Goal: Task Accomplishment & Management: Use online tool/utility

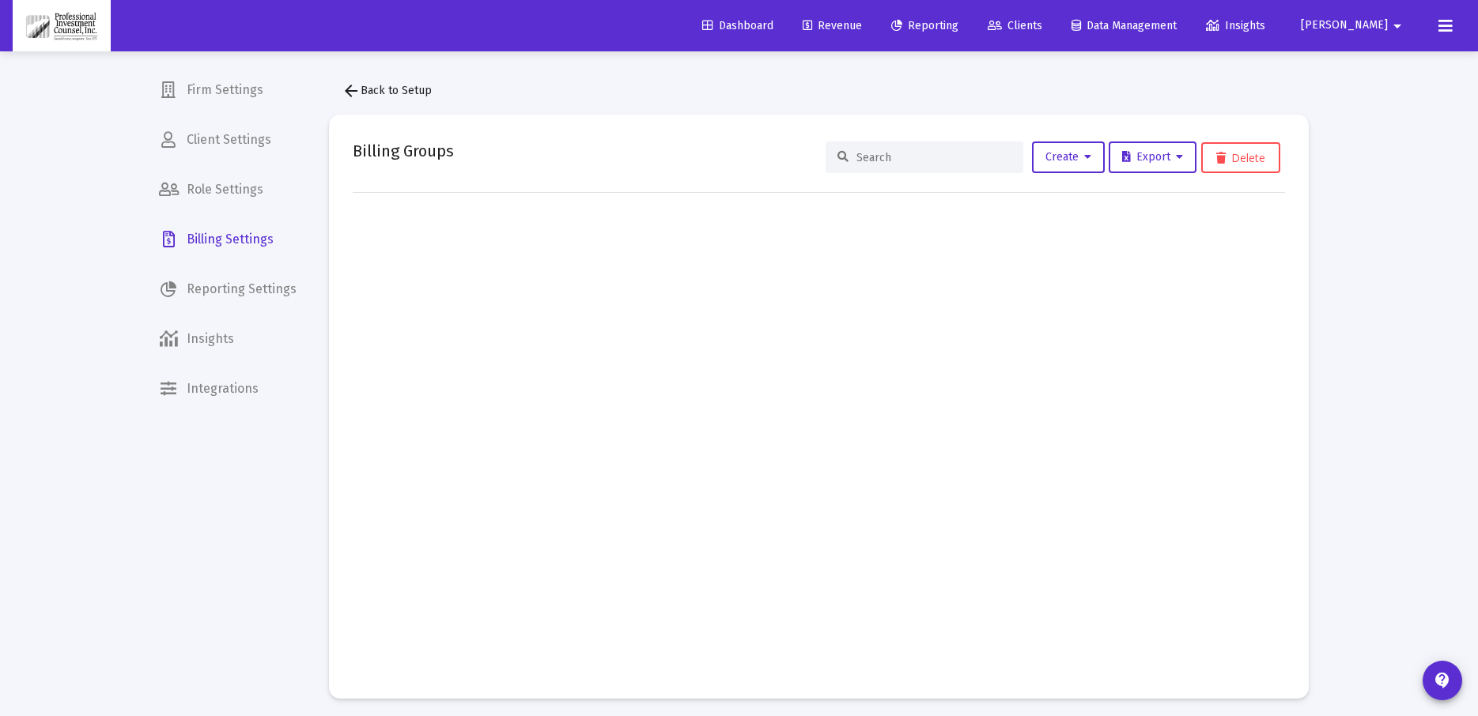
click at [847, 32] on link "Revenue" at bounding box center [832, 26] width 85 height 32
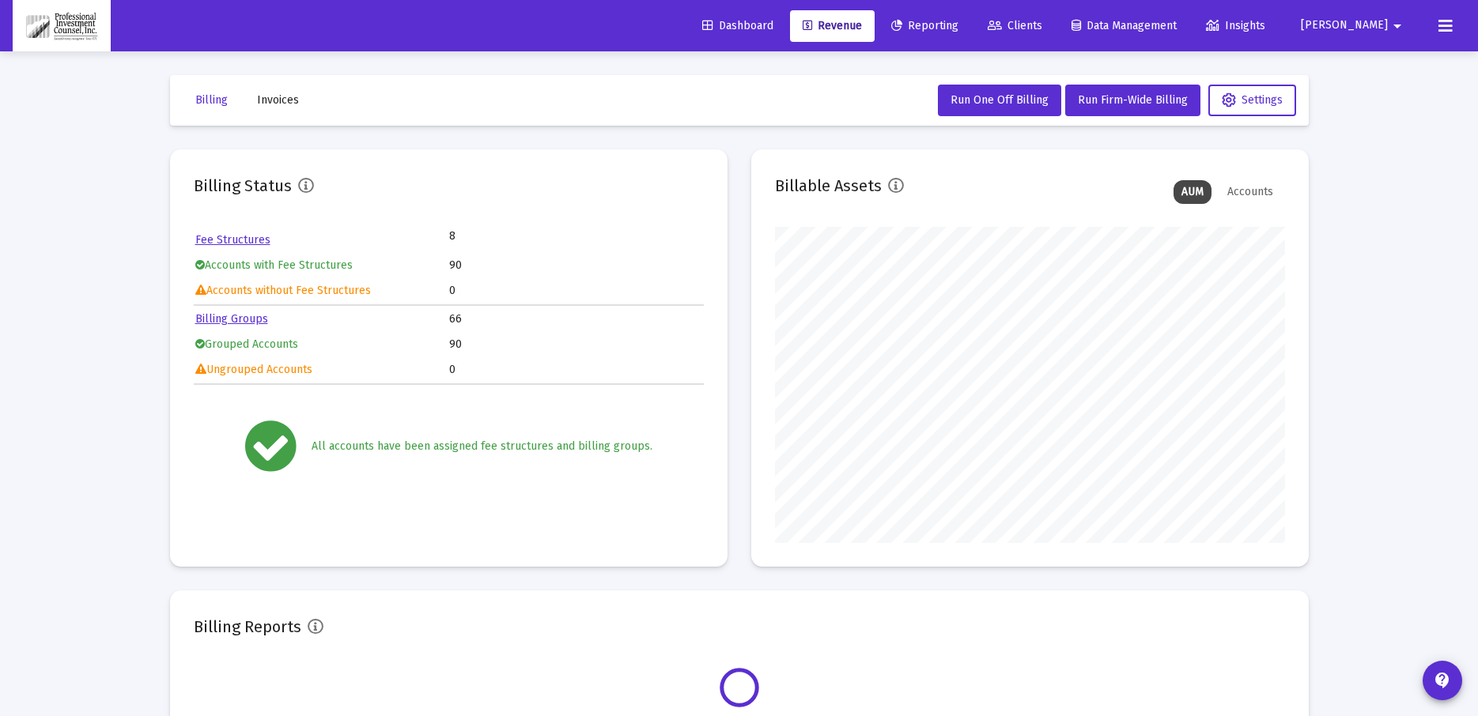
scroll to position [316, 510]
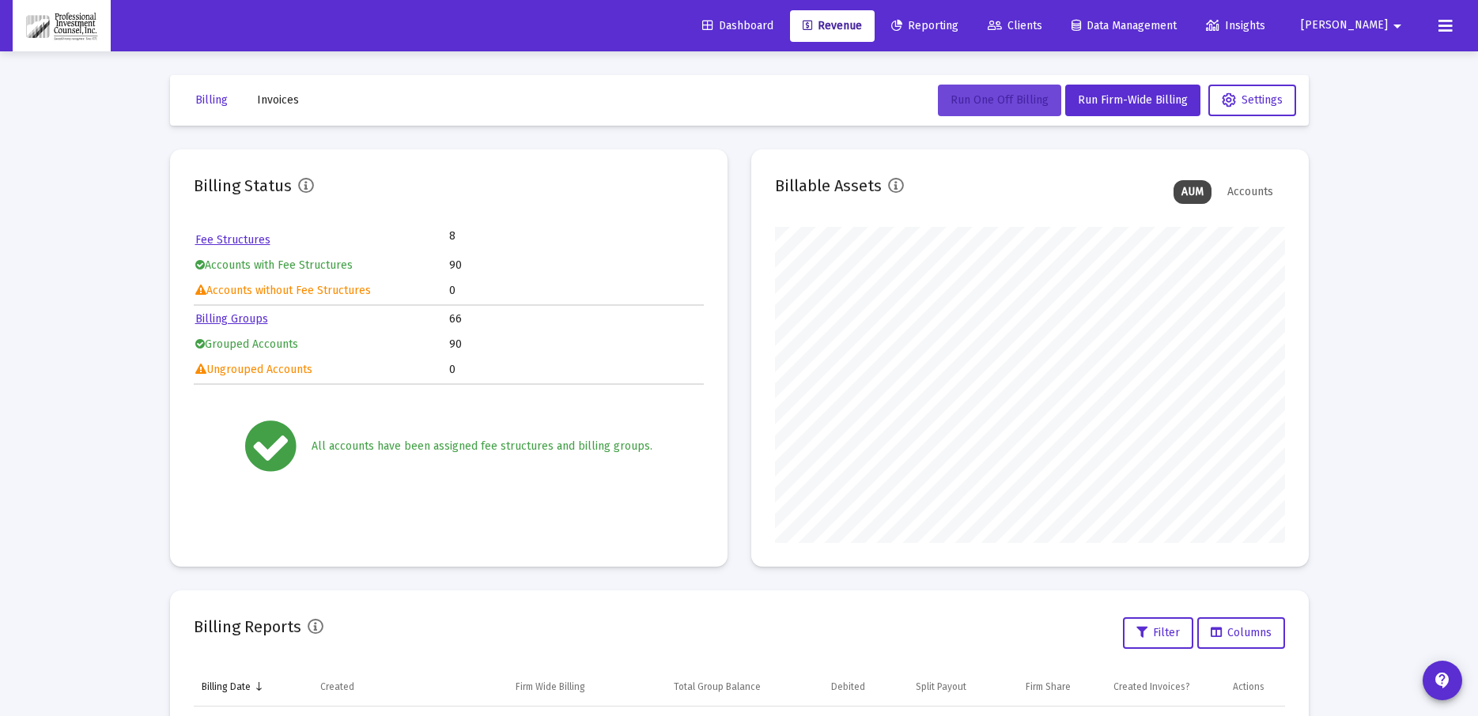
click at [1017, 87] on button "Run One Off Billing" at bounding box center [999, 101] width 123 height 32
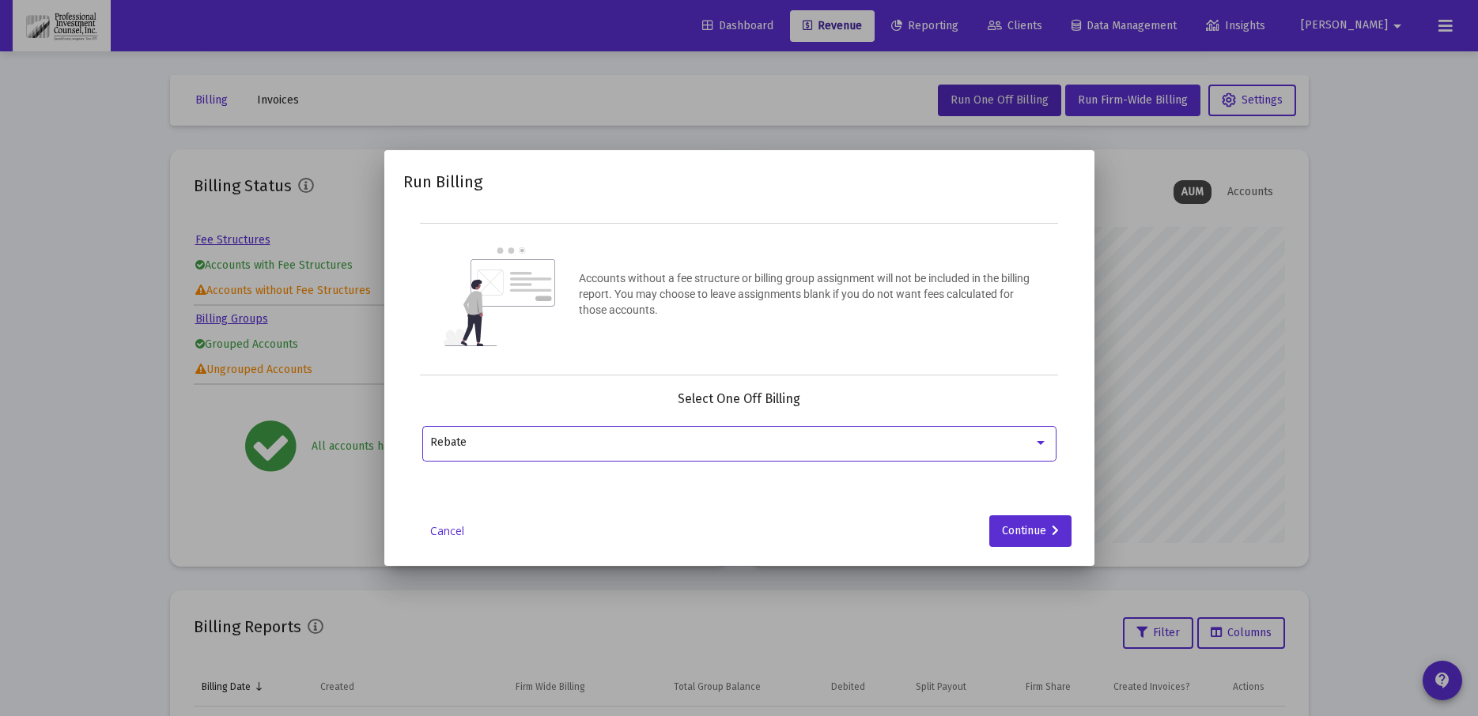
click at [696, 448] on div "Rebate" at bounding box center [731, 442] width 603 height 13
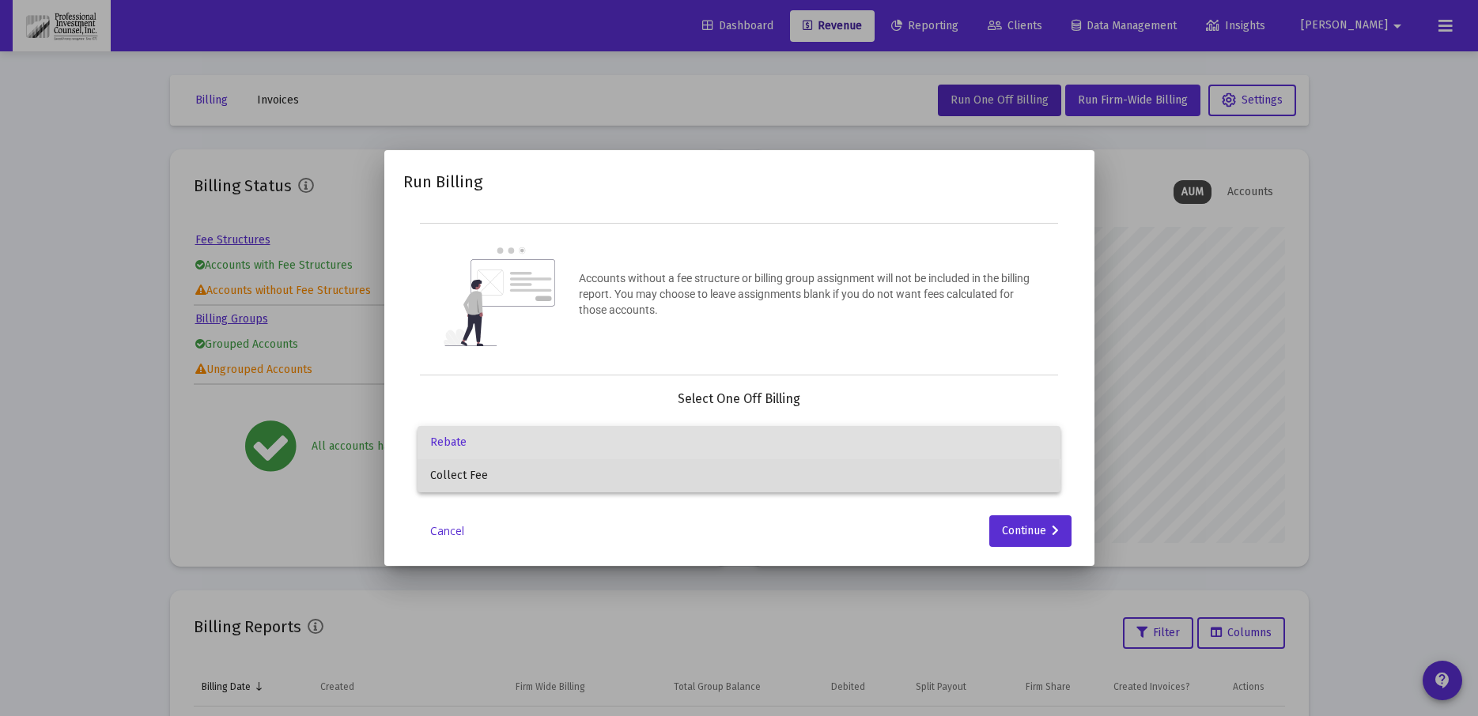
click at [466, 481] on span "Collect Fee" at bounding box center [738, 475] width 617 height 33
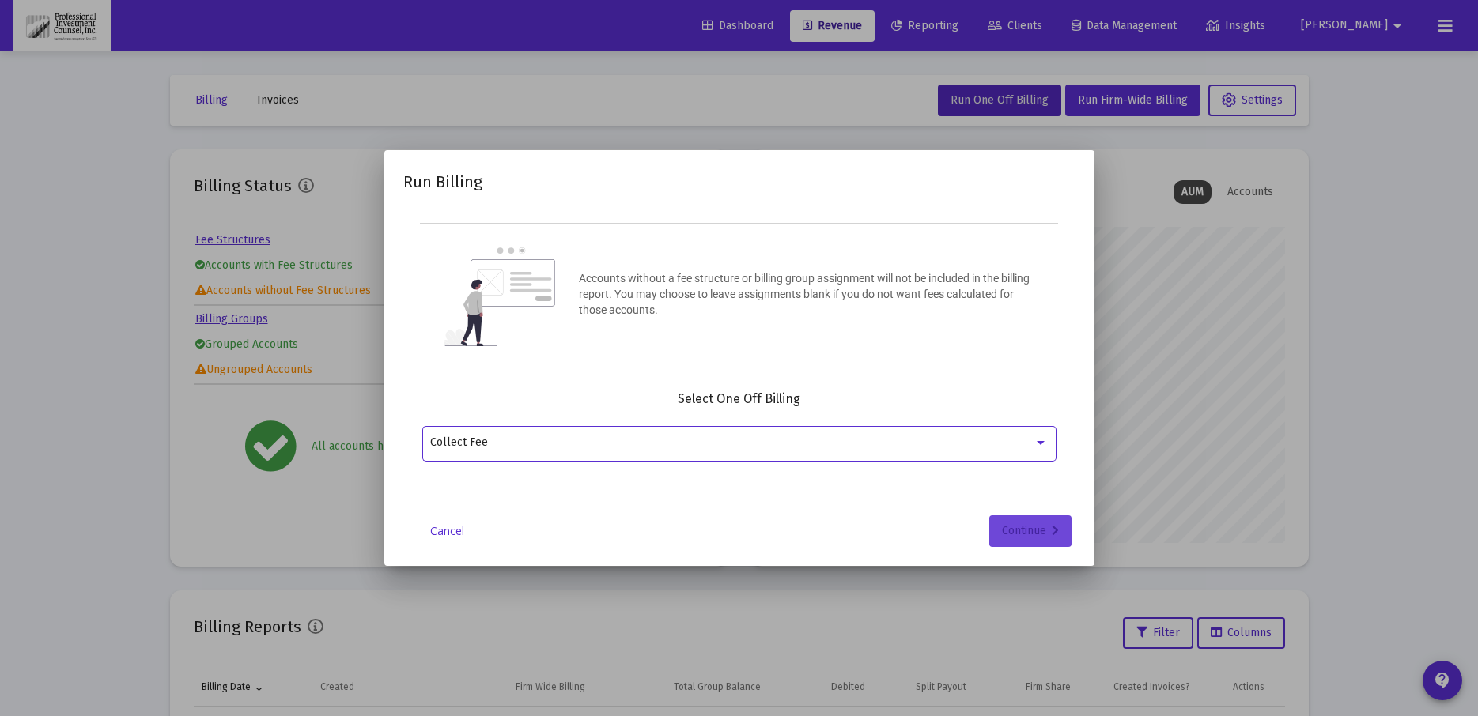
click at [1032, 542] on div "Continue" at bounding box center [1030, 531] width 57 height 32
click at [594, 447] on input "Selection" at bounding box center [729, 442] width 598 height 13
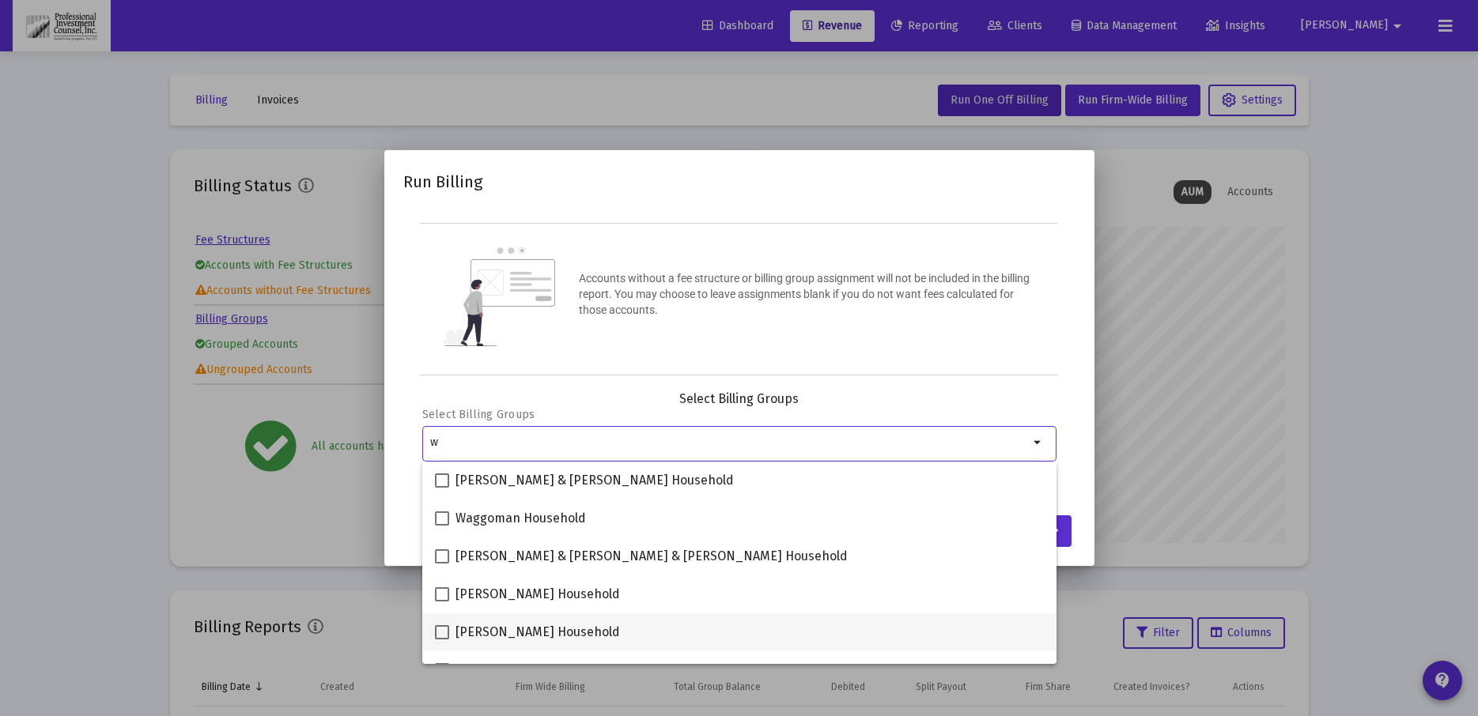
type input "w"
click at [443, 636] on span at bounding box center [442, 632] width 14 height 14
click at [442, 640] on input "[PERSON_NAME] Household" at bounding box center [441, 640] width 1 height 1
checkbox input "true"
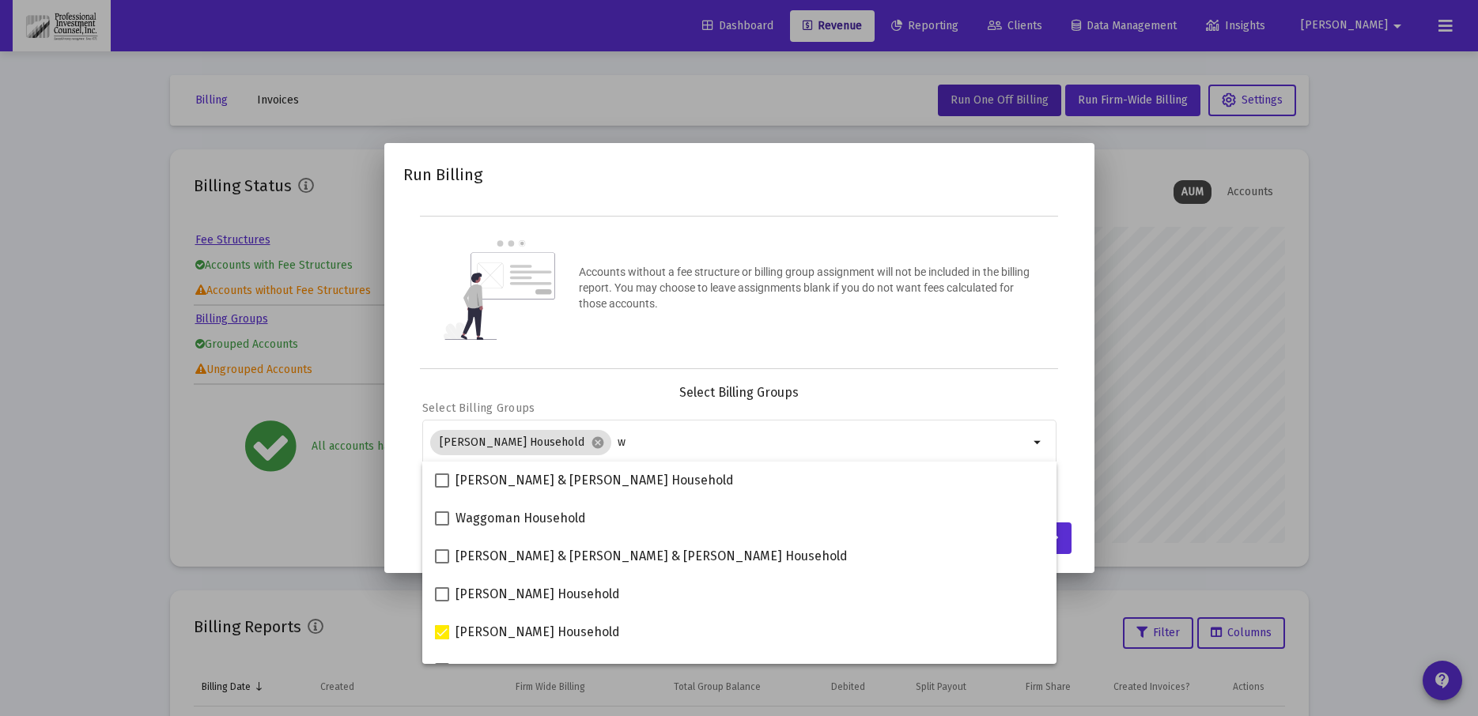
click at [996, 387] on div "Select Billing Groups" at bounding box center [739, 393] width 634 height 16
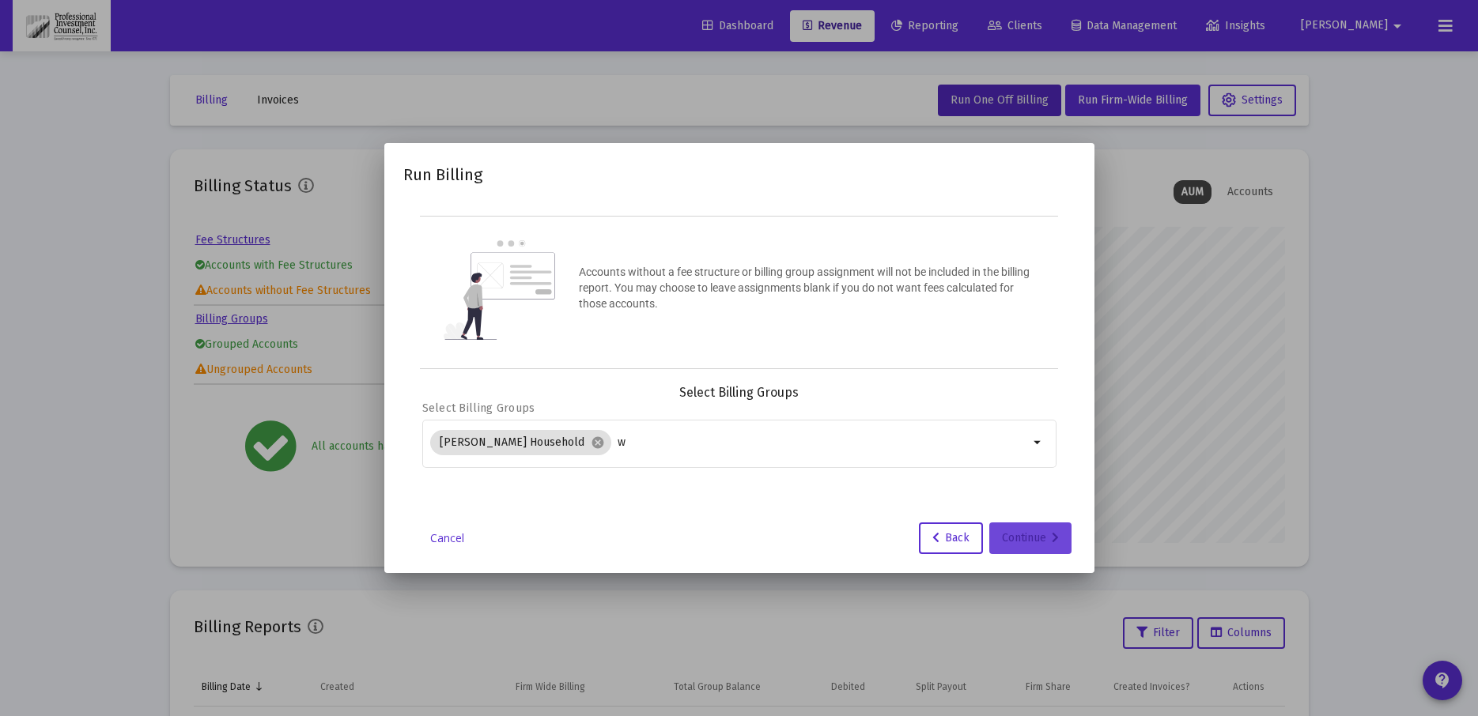
click at [1053, 542] on icon at bounding box center [1054, 538] width 7 height 11
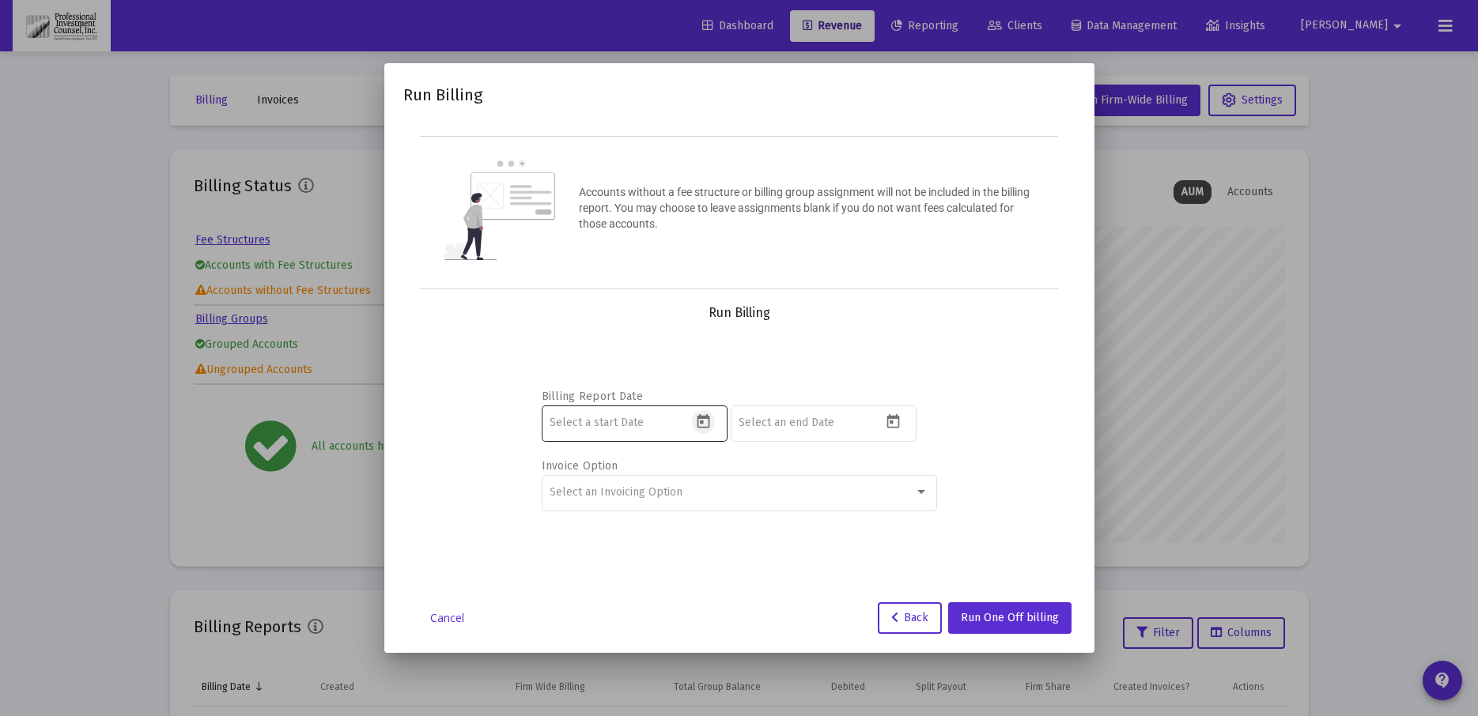
click at [705, 425] on icon "Open calendar" at bounding box center [703, 421] width 17 height 17
click at [716, 158] on button "Previous month" at bounding box center [716, 156] width 32 height 32
click at [627, 261] on div "1" at bounding box center [627, 259] width 28 height 28
type input "[DATE]"
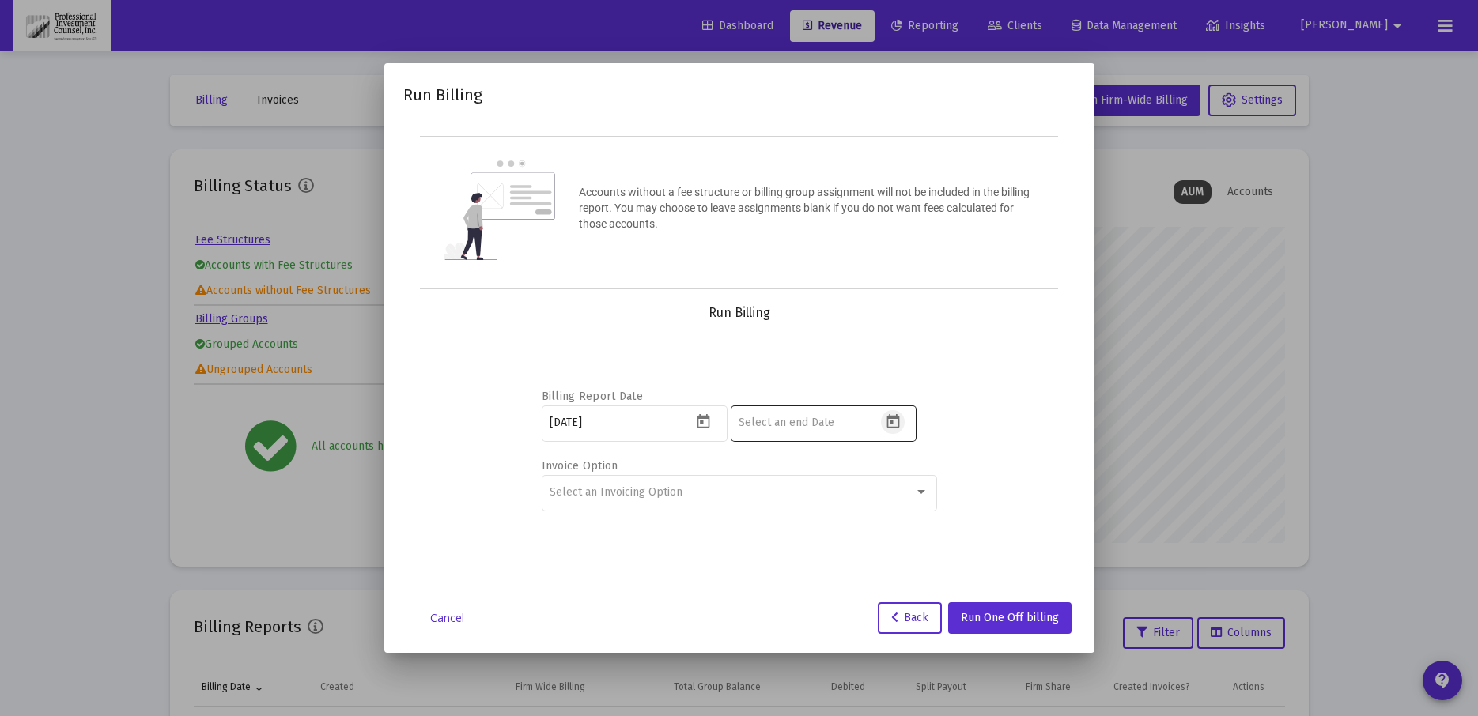
click at [891, 425] on icon "Open calendar" at bounding box center [893, 421] width 17 height 17
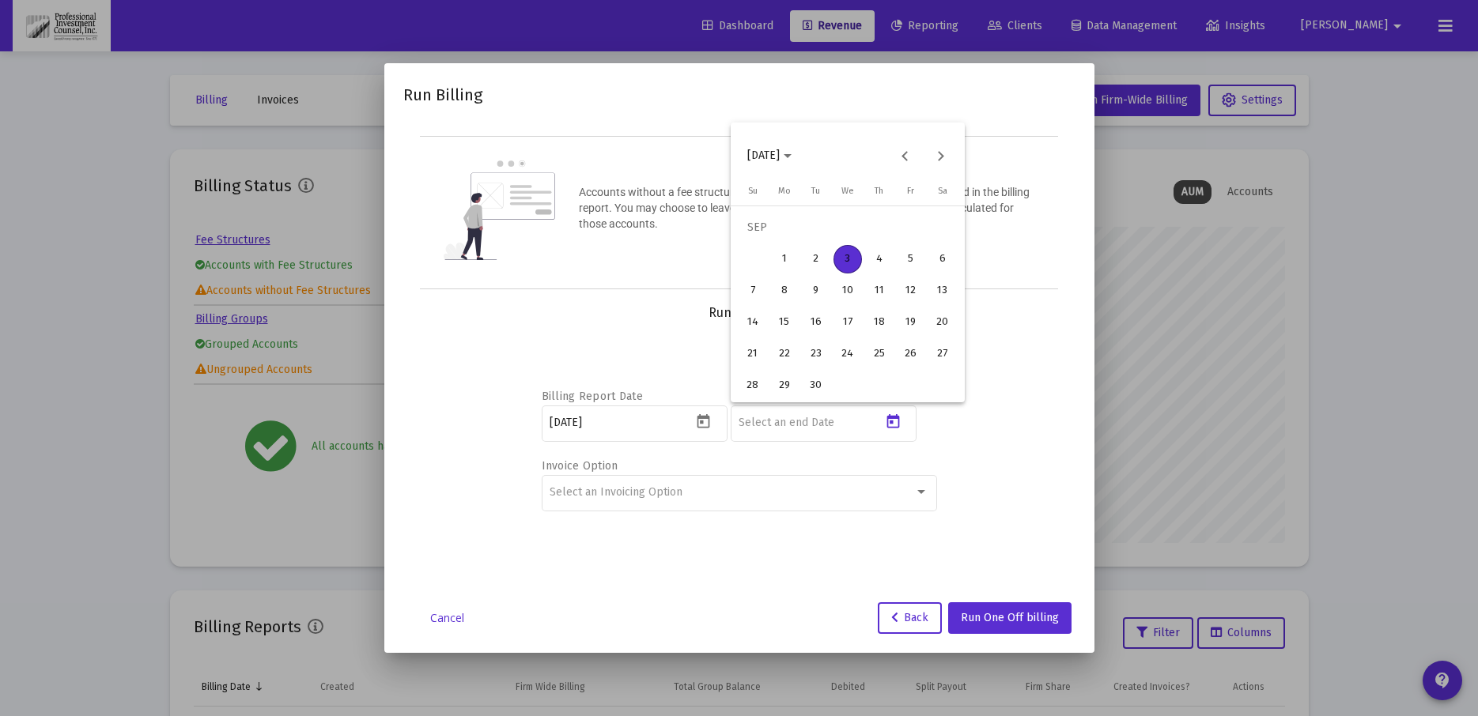
click at [856, 256] on div "3" at bounding box center [847, 259] width 28 height 28
type input "[DATE]"
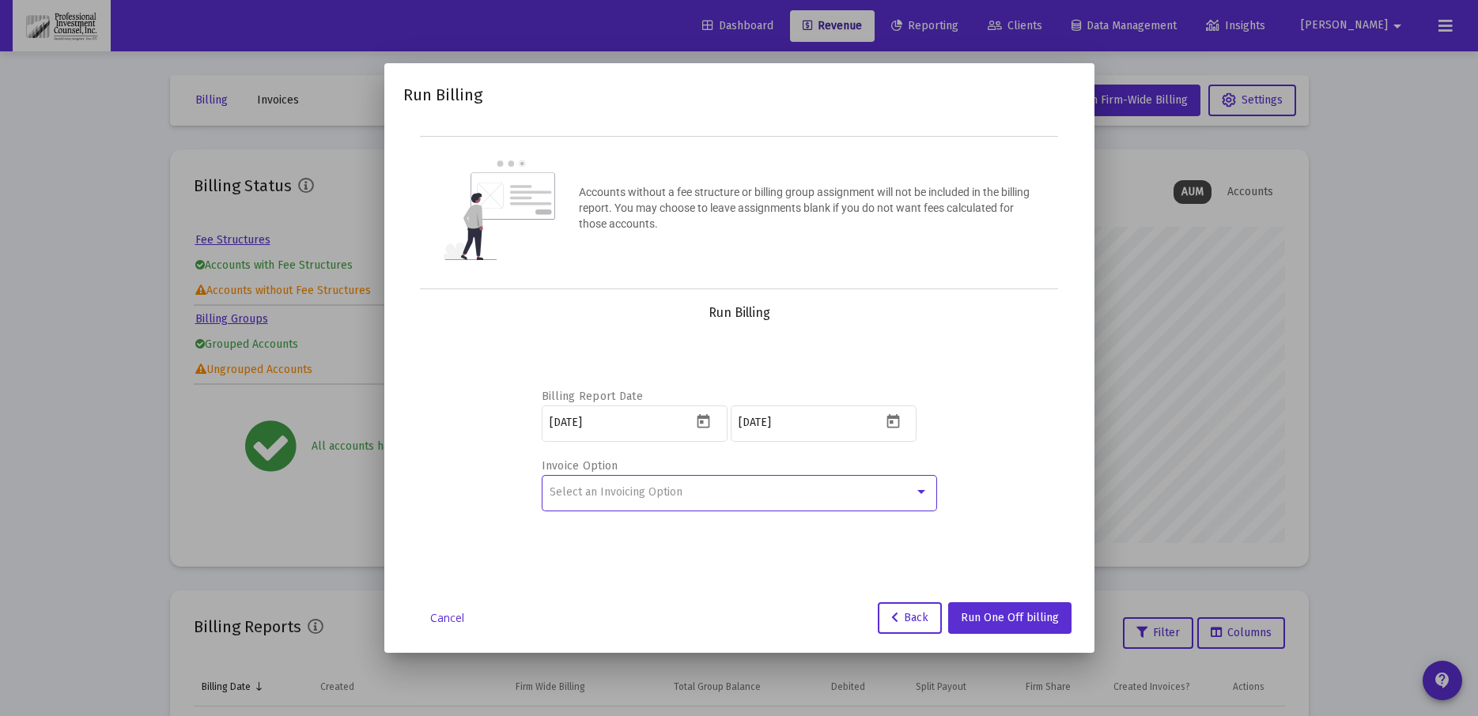
click at [921, 490] on div at bounding box center [921, 492] width 8 height 4
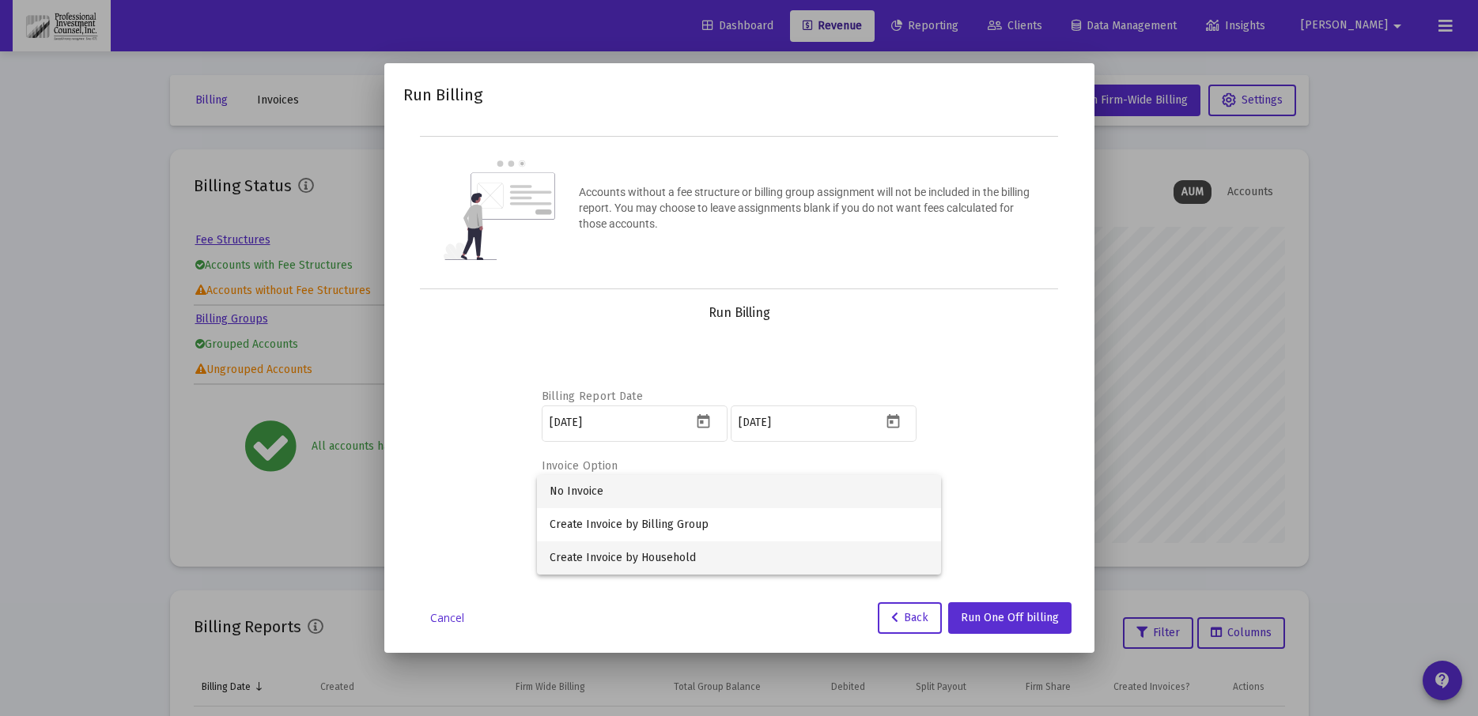
click at [677, 551] on span "Create Invoice by Household" at bounding box center [738, 558] width 379 height 33
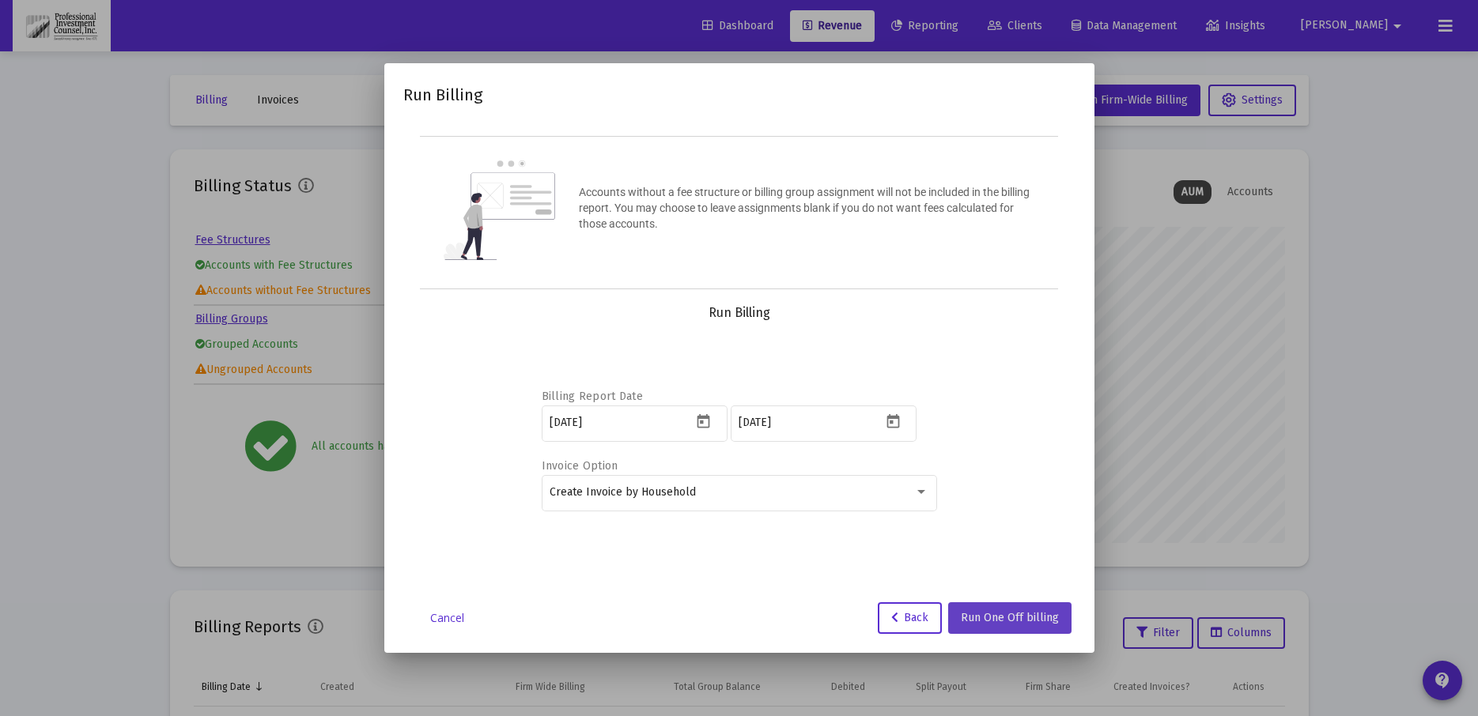
click at [1016, 609] on button "Run One Off billing" at bounding box center [1009, 618] width 123 height 32
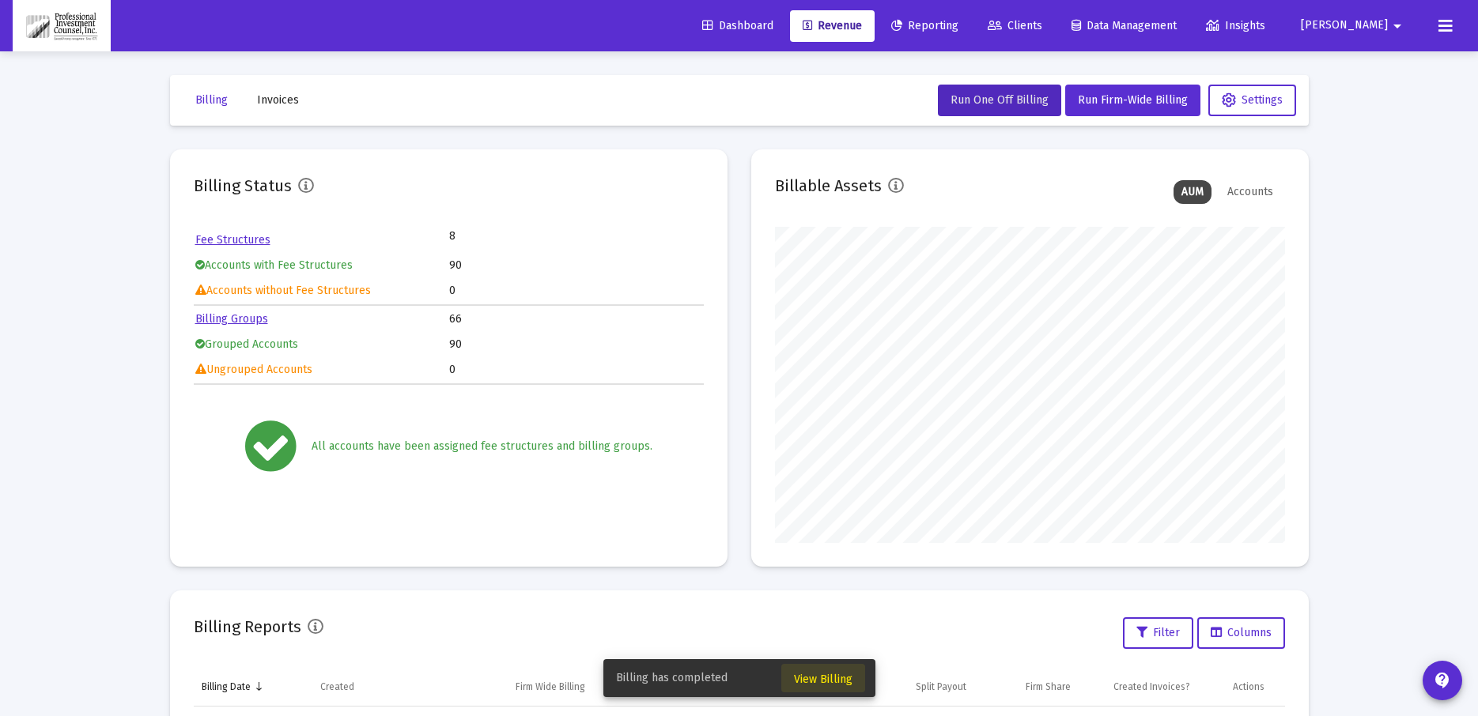
click at [850, 674] on span "View Billing" at bounding box center [823, 679] width 58 height 13
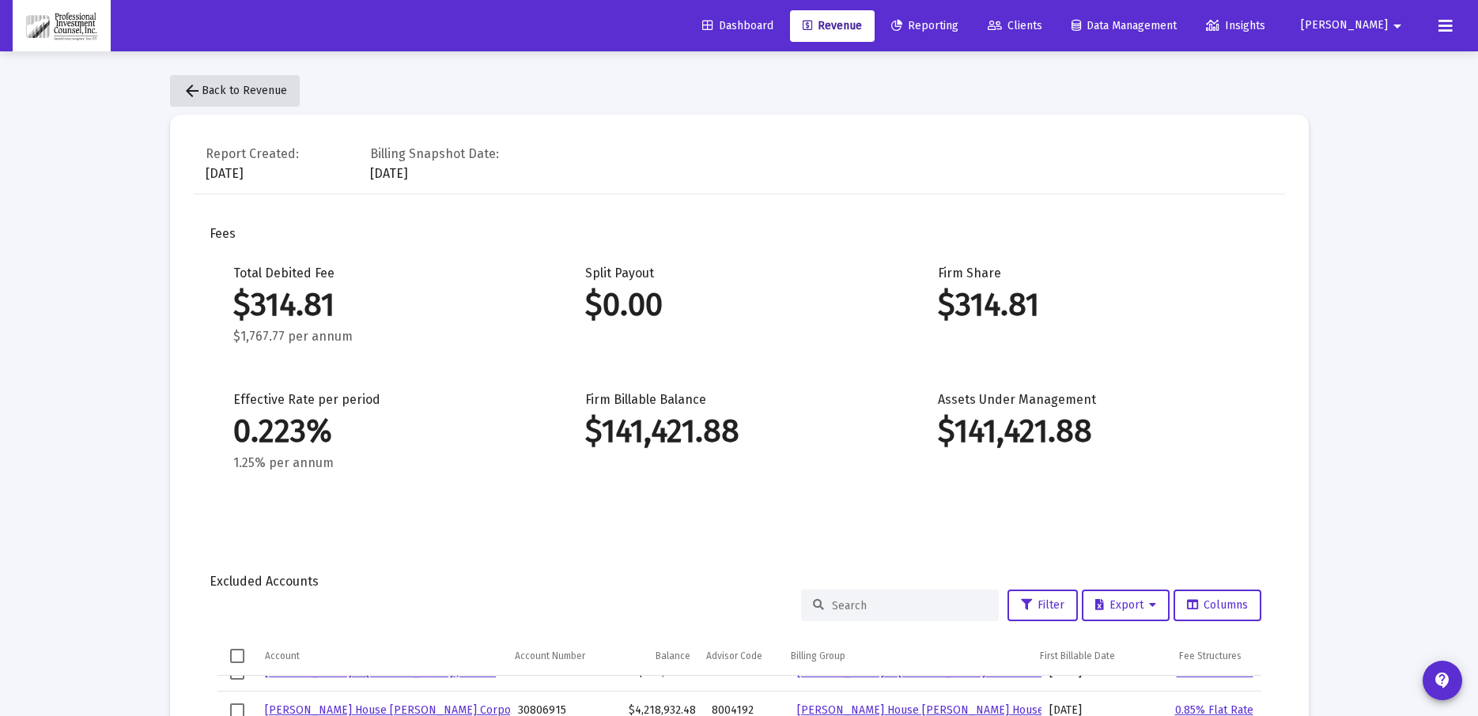
click at [266, 82] on button "arrow_back Back to Revenue" at bounding box center [235, 91] width 130 height 32
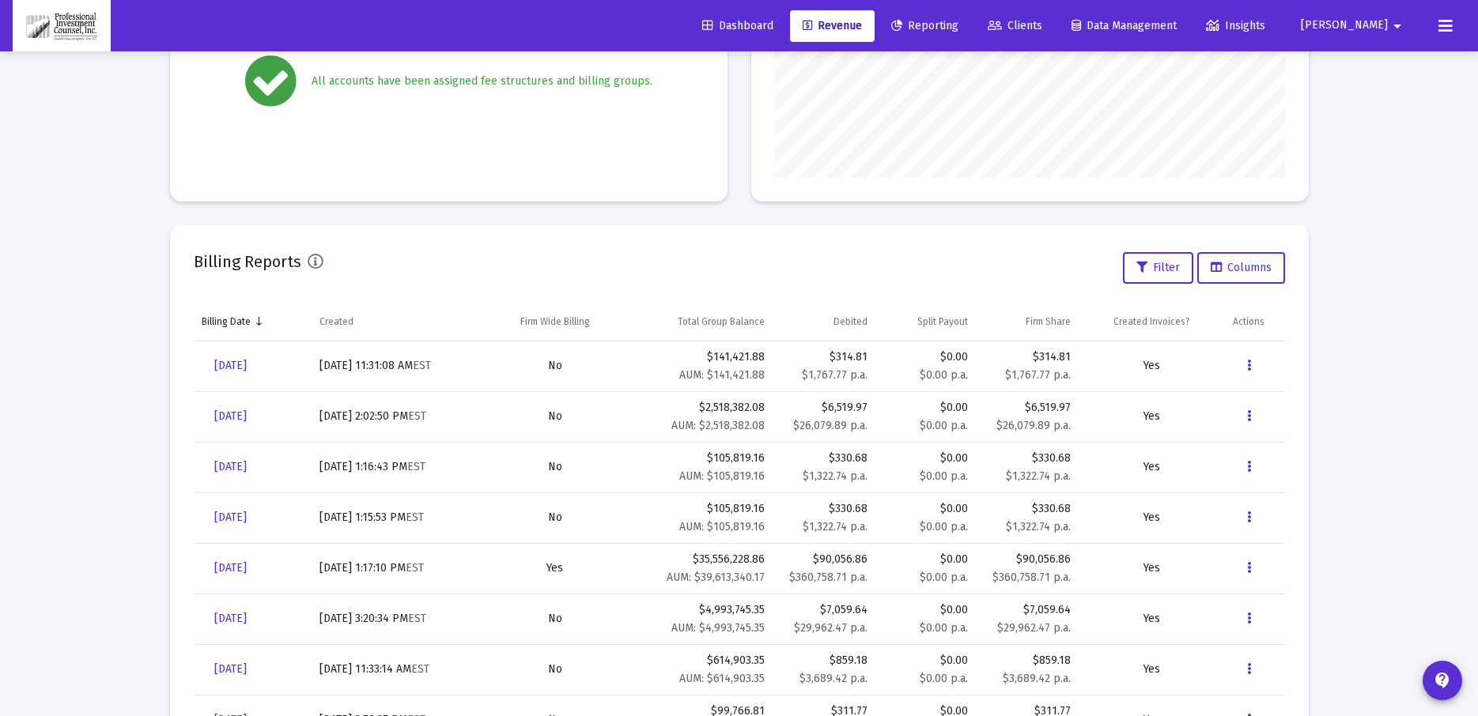
scroll to position [272, 0]
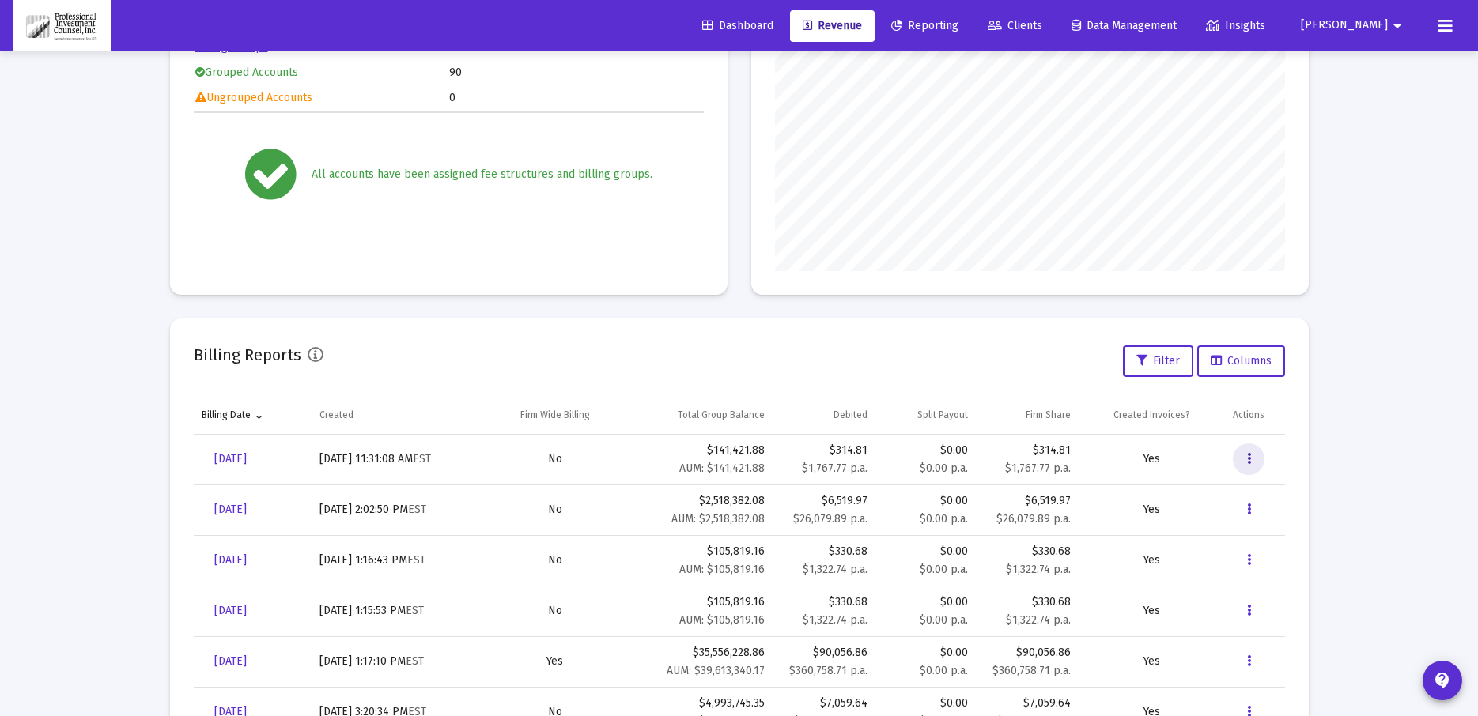
click at [1247, 455] on icon "Data grid" at bounding box center [1249, 459] width 4 height 19
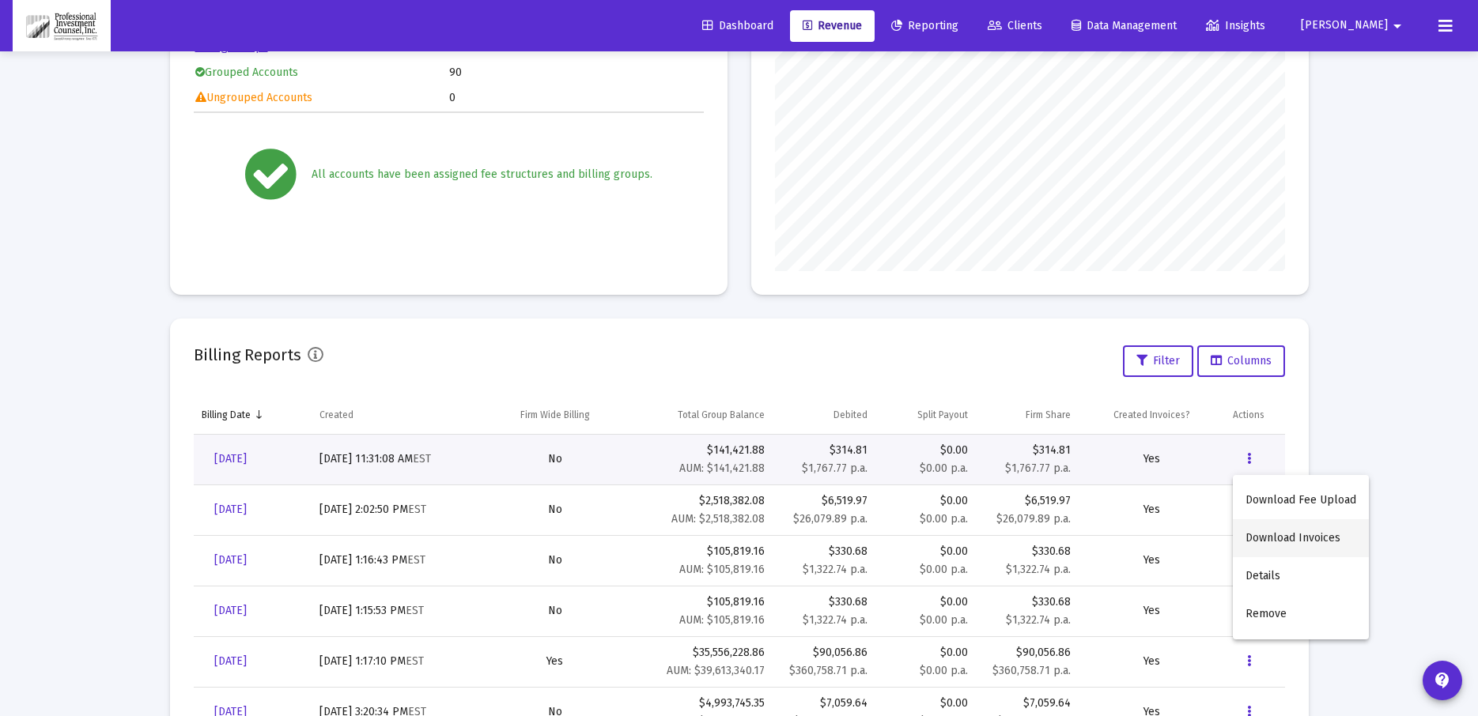
click at [1291, 536] on button "Download Invoices" at bounding box center [1300, 538] width 136 height 38
